Goal: Task Accomplishment & Management: Use online tool/utility

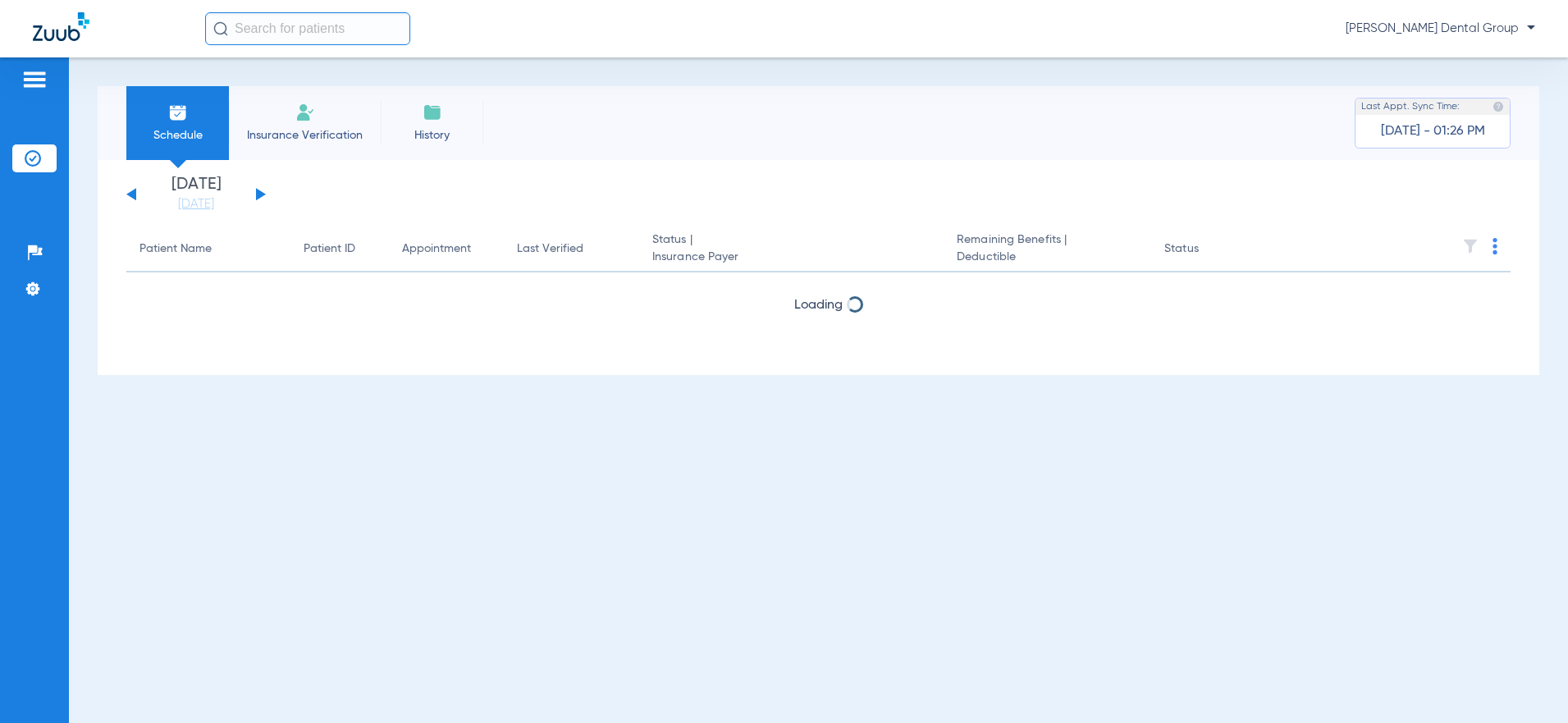
click at [257, 193] on button at bounding box center [261, 194] width 9 height 12
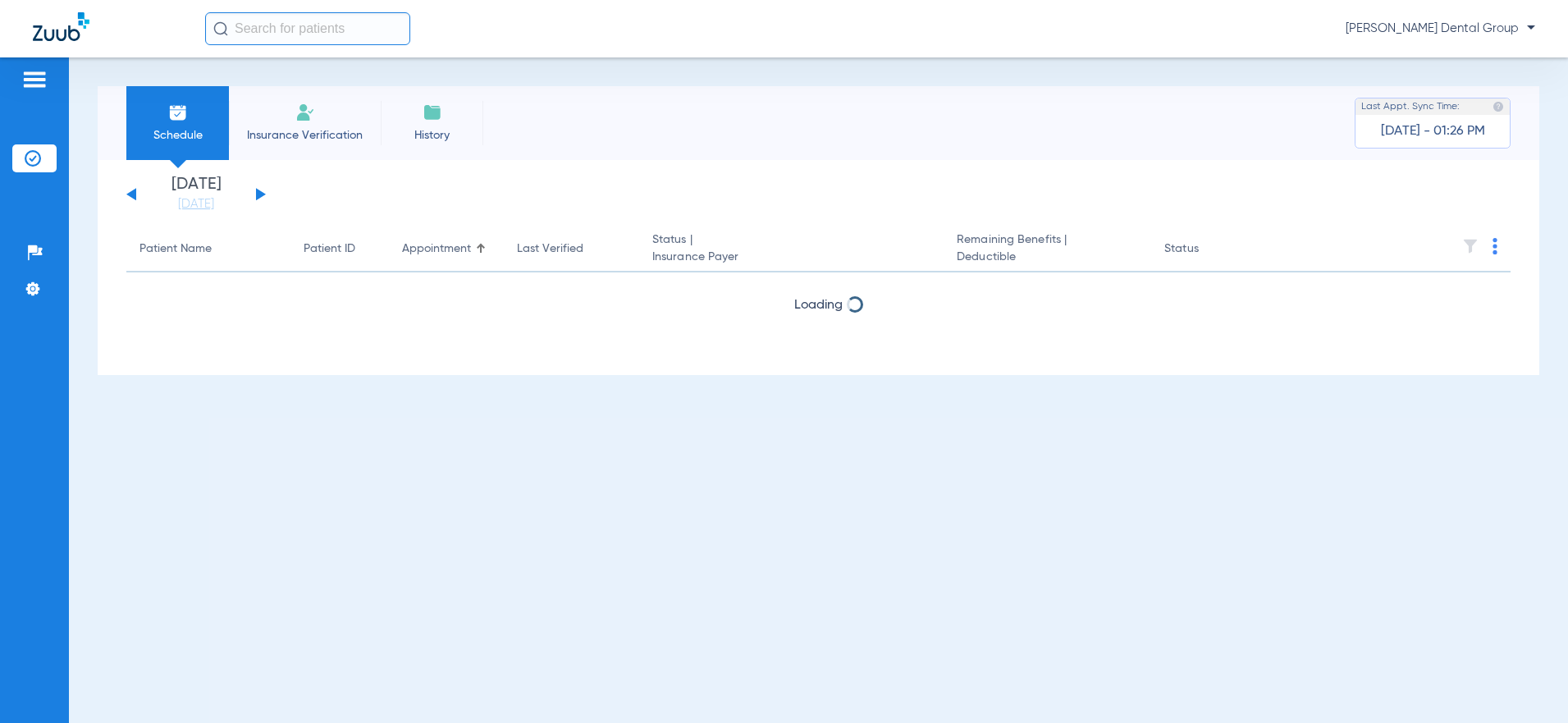
click at [257, 193] on button at bounding box center [261, 194] width 9 height 12
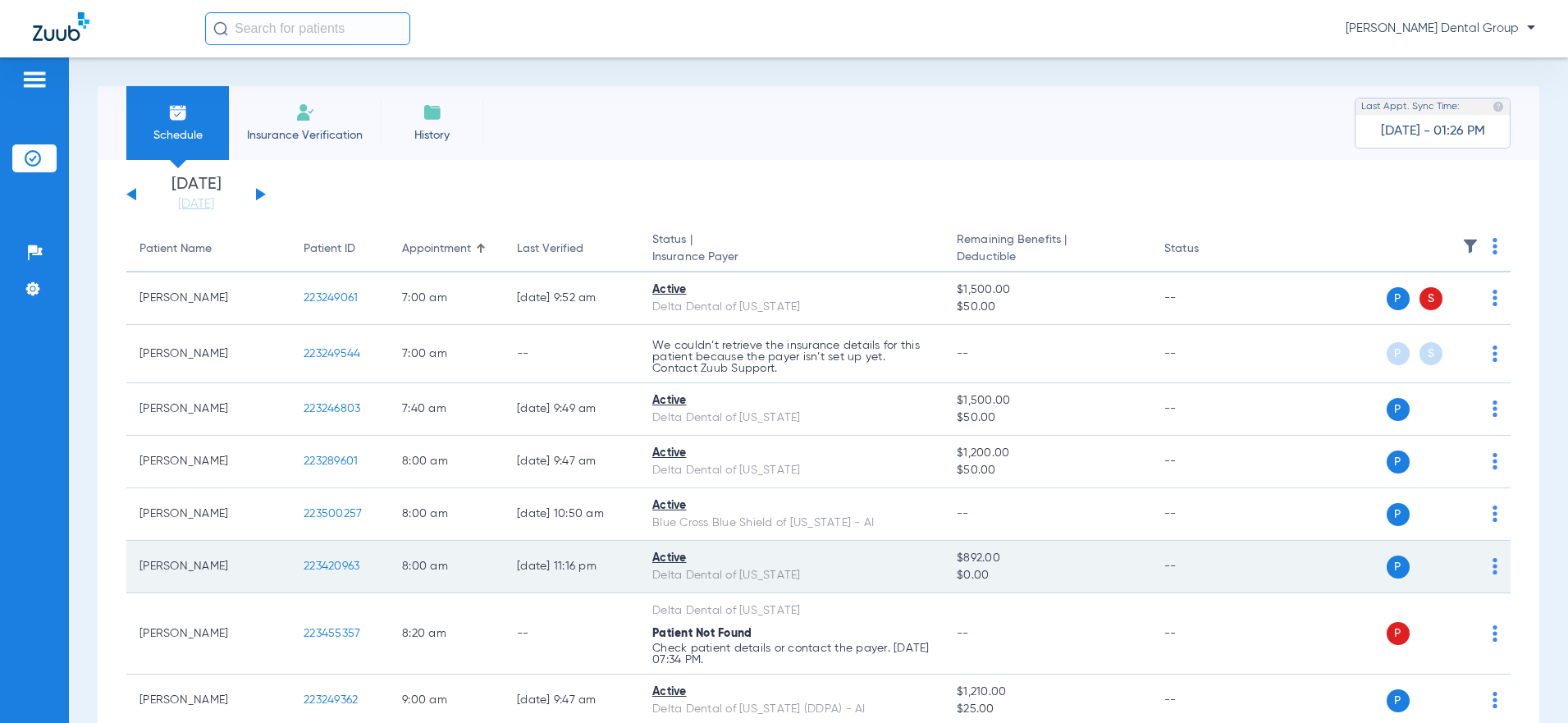
click at [1493, 561] on img at bounding box center [1495, 565] width 5 height 16
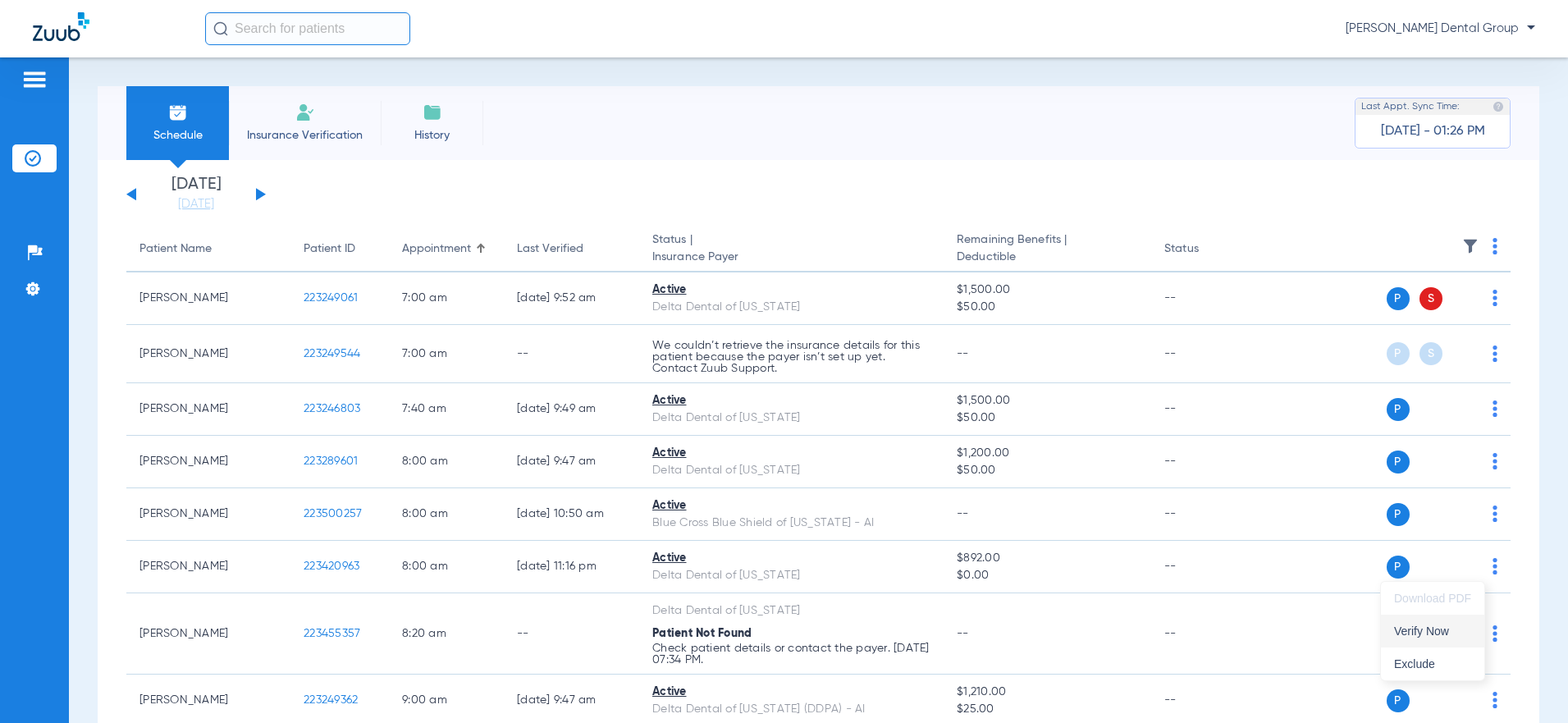
click at [1431, 628] on span "Verify Now" at bounding box center [1433, 630] width 78 height 11
